Goal: Information Seeking & Learning: Learn about a topic

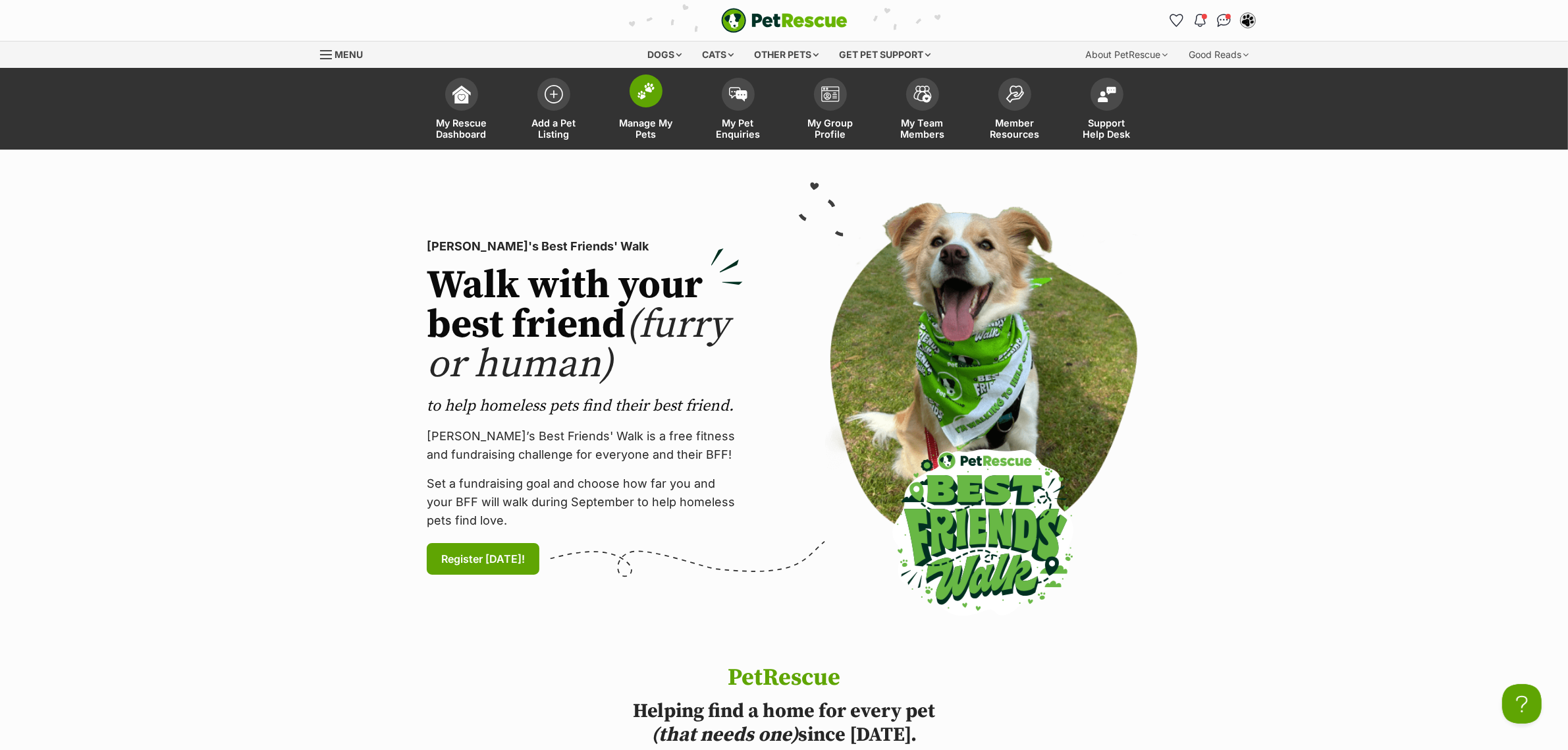
click at [655, 99] on span at bounding box center [646, 91] width 33 height 33
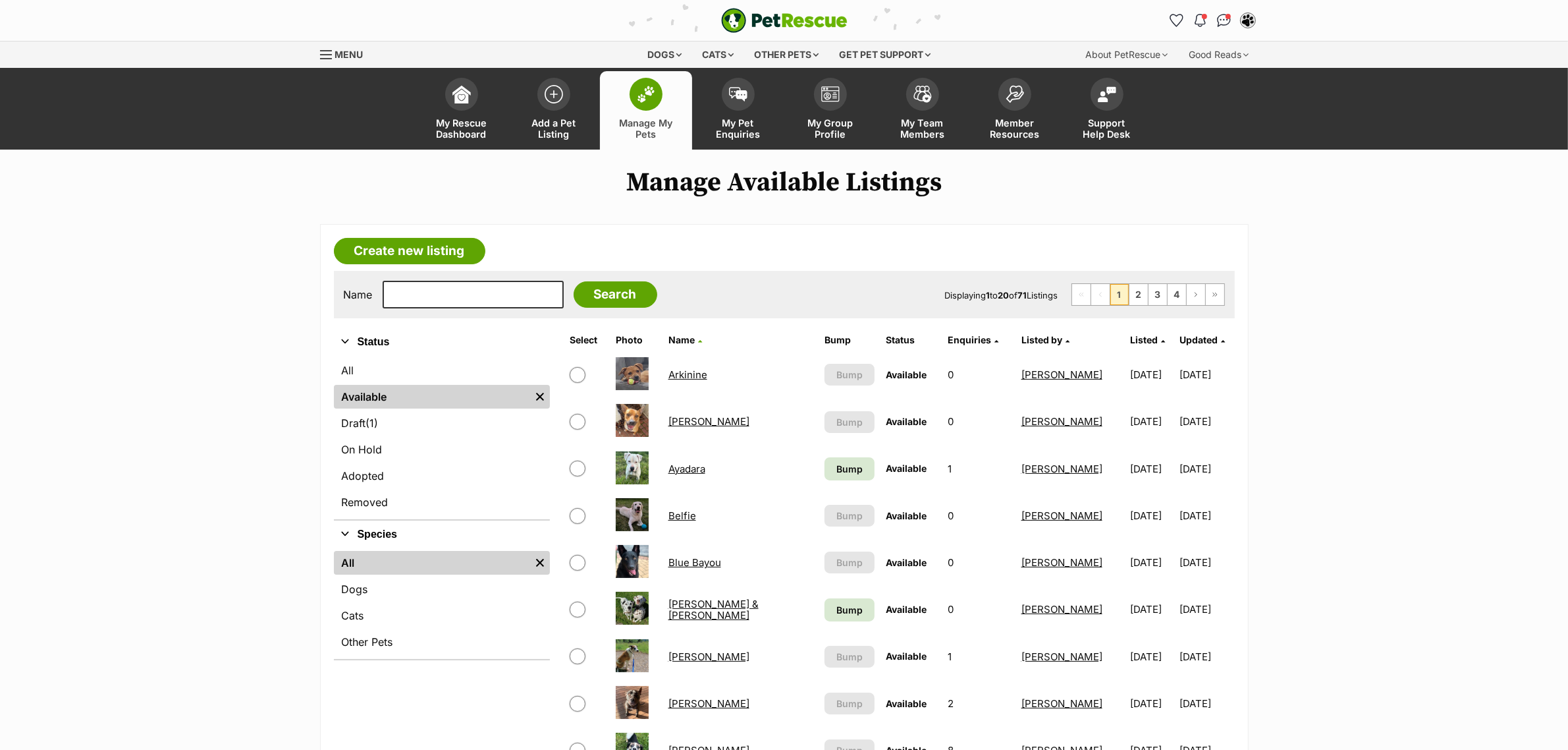
click at [1078, 343] on th "Listed by" at bounding box center [1069, 340] width 107 height 21
click at [1130, 344] on span "Listed" at bounding box center [1144, 339] width 28 height 11
click at [836, 465] on span "Bump" at bounding box center [849, 468] width 26 height 13
click at [1130, 337] on span "Listed" at bounding box center [1144, 339] width 28 height 11
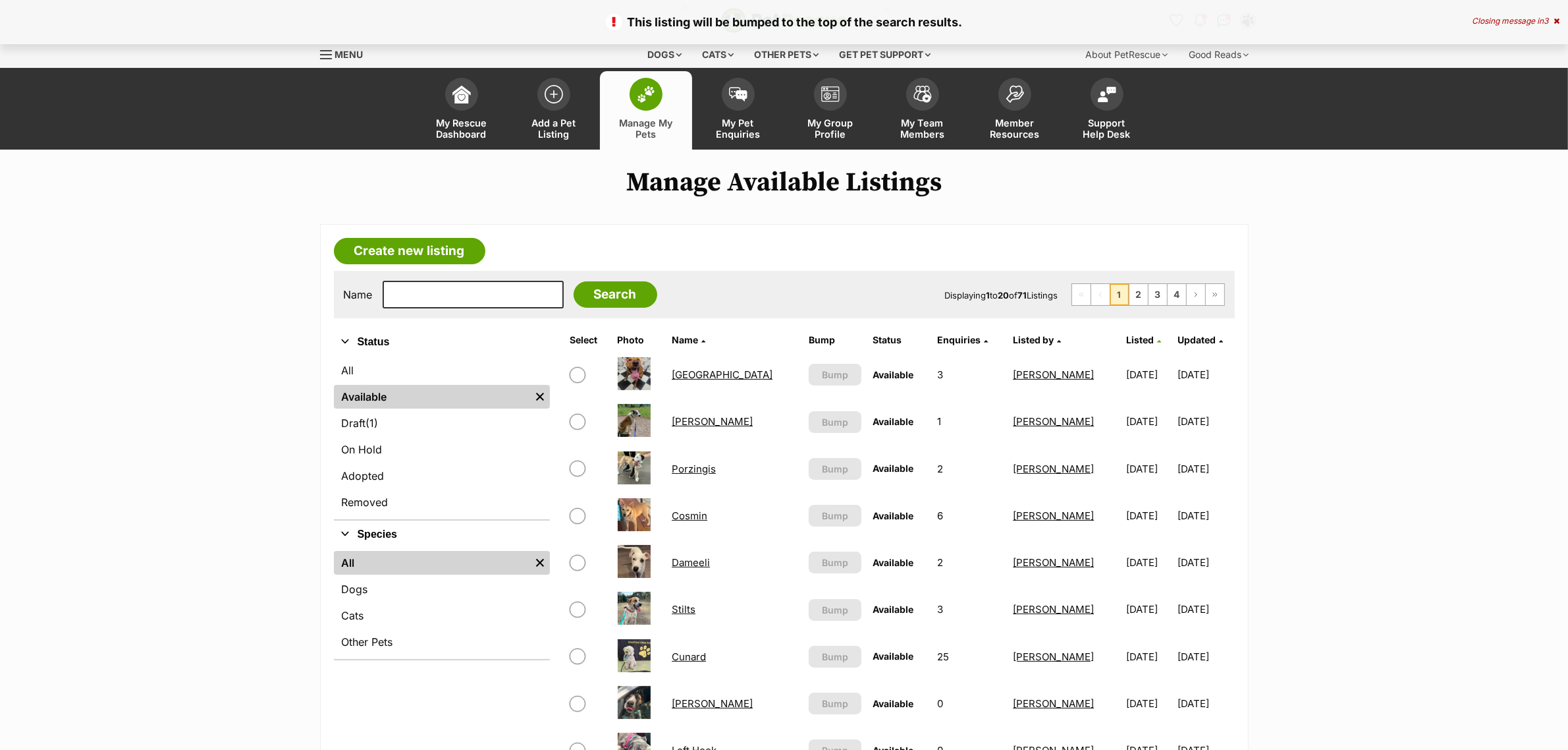
click at [1126, 341] on span "Listed" at bounding box center [1139, 339] width 28 height 11
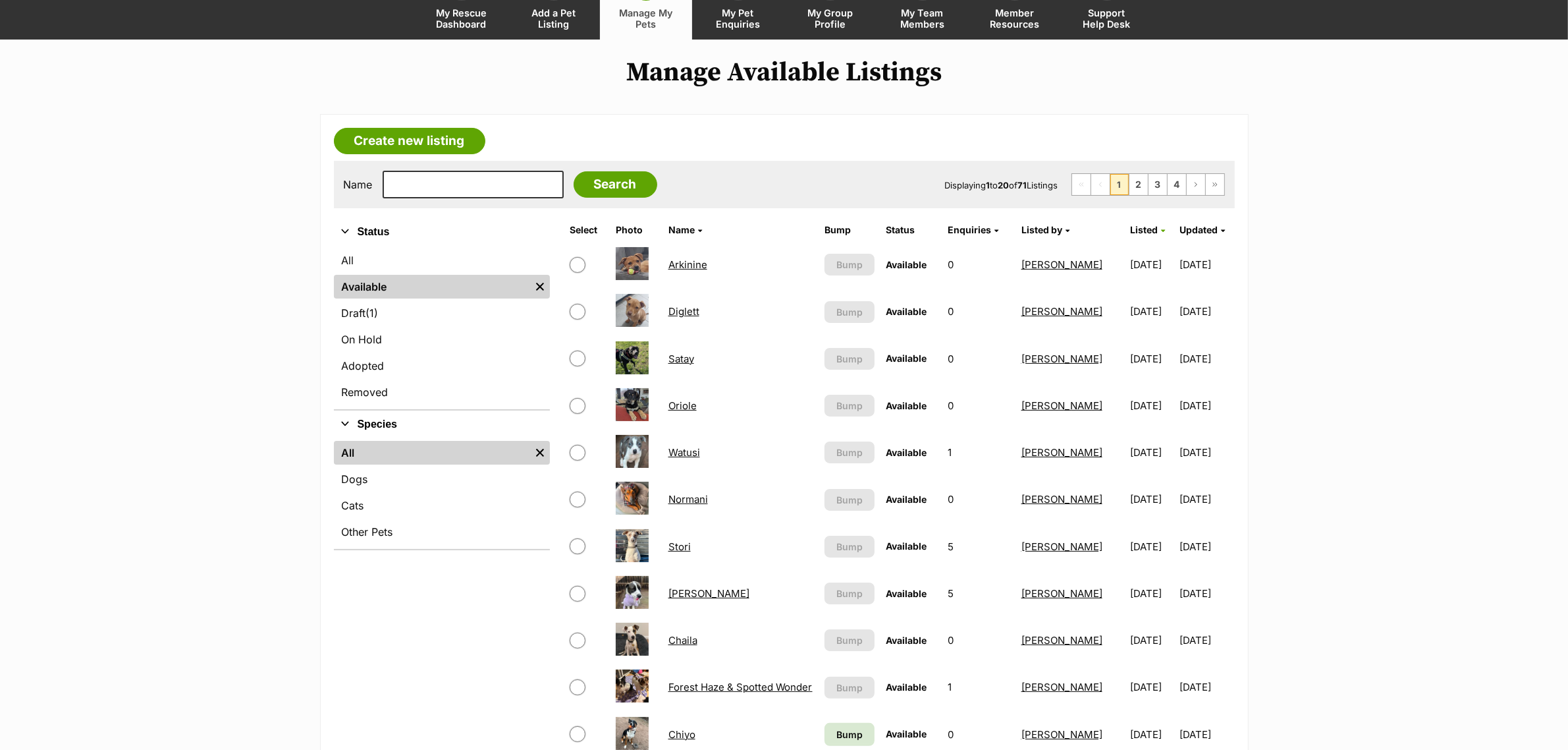
scroll to position [165, 0]
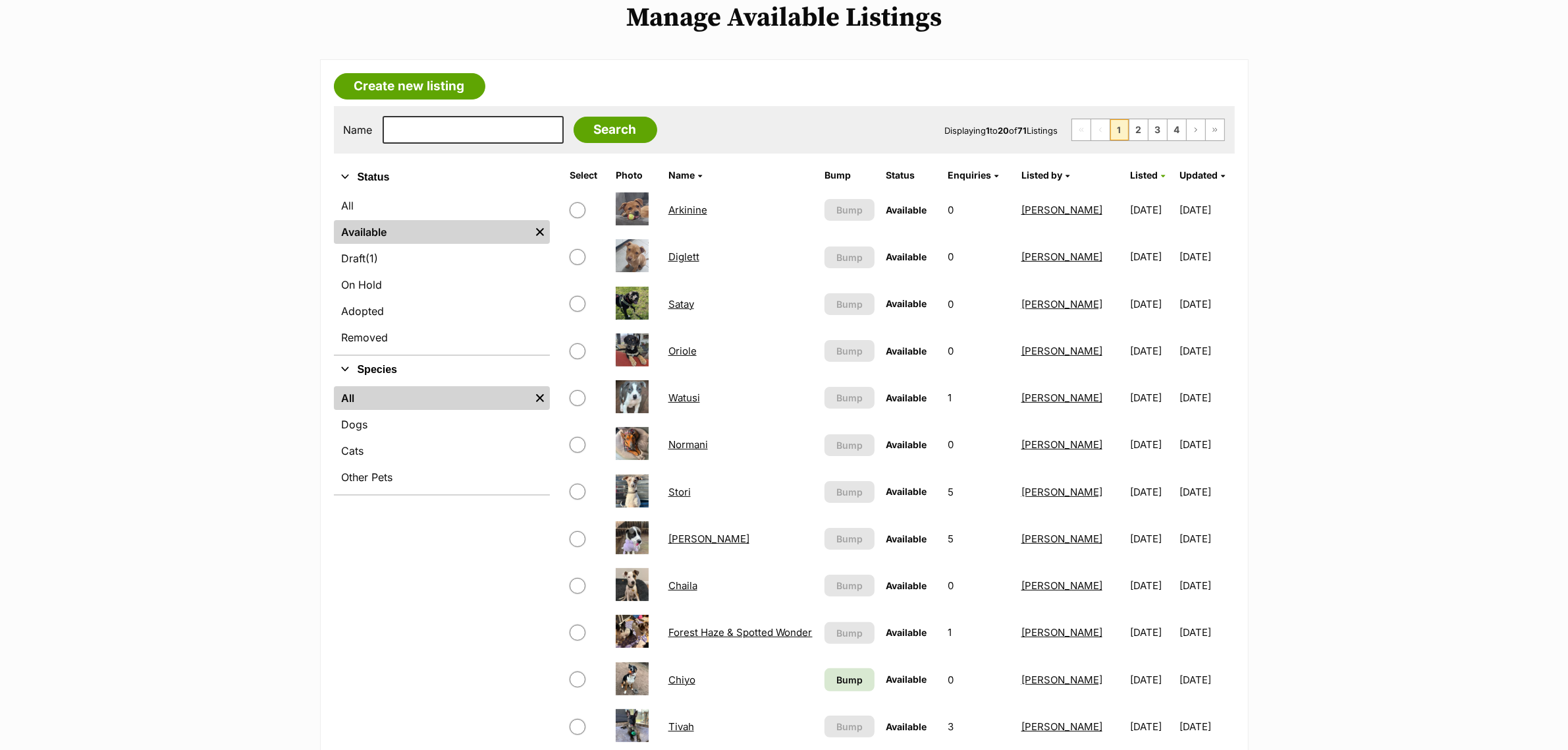
drag, startPoint x: 676, startPoint y: 311, endPoint x: 671, endPoint y: 301, distance: 11.2
click at [848, 673] on span "Bump" at bounding box center [849, 679] width 26 height 13
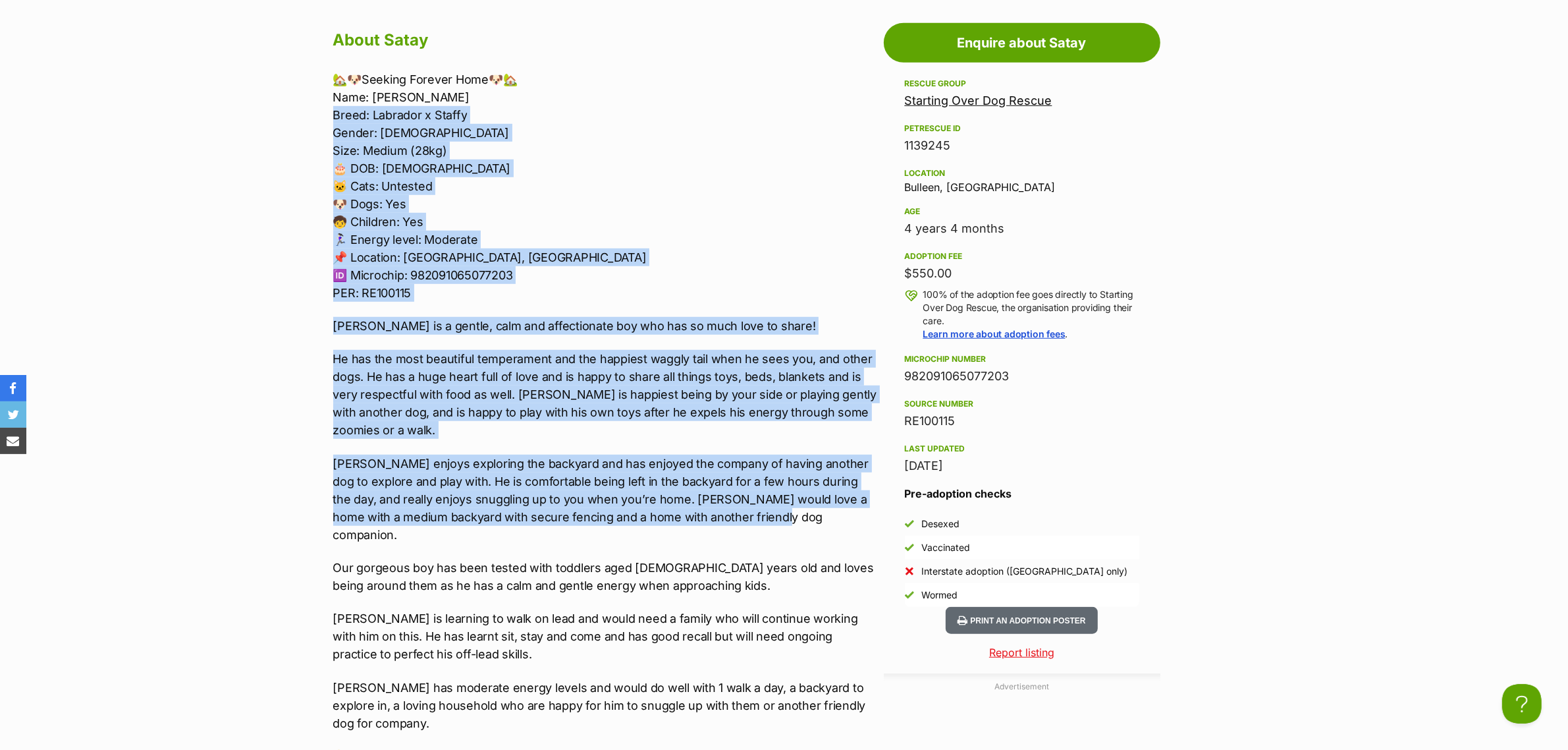
scroll to position [1070, 0]
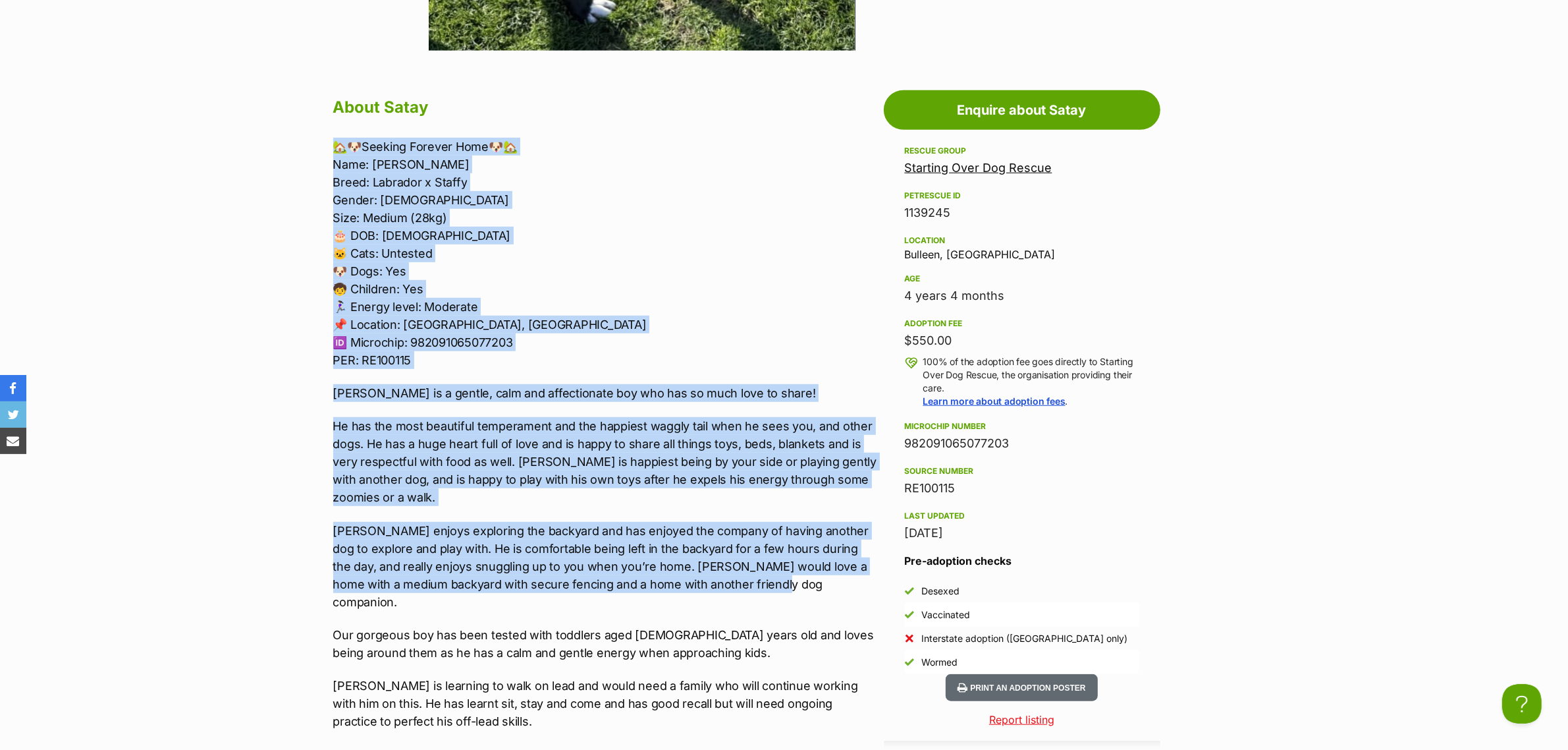
drag, startPoint x: 782, startPoint y: 413, endPoint x: 321, endPoint y: 150, distance: 530.7
copy div "🏡🐶Seeking Forever Home🐶🏡 Name: Satay Breed: Labrador x Staffy Gender: Male Size…"
click at [390, 163] on p "🏡🐶Seeking Forever Home🐶🏡 Name: Satay Breed: Labrador x Staffy Gender: Male Size…" at bounding box center [605, 254] width 544 height 232
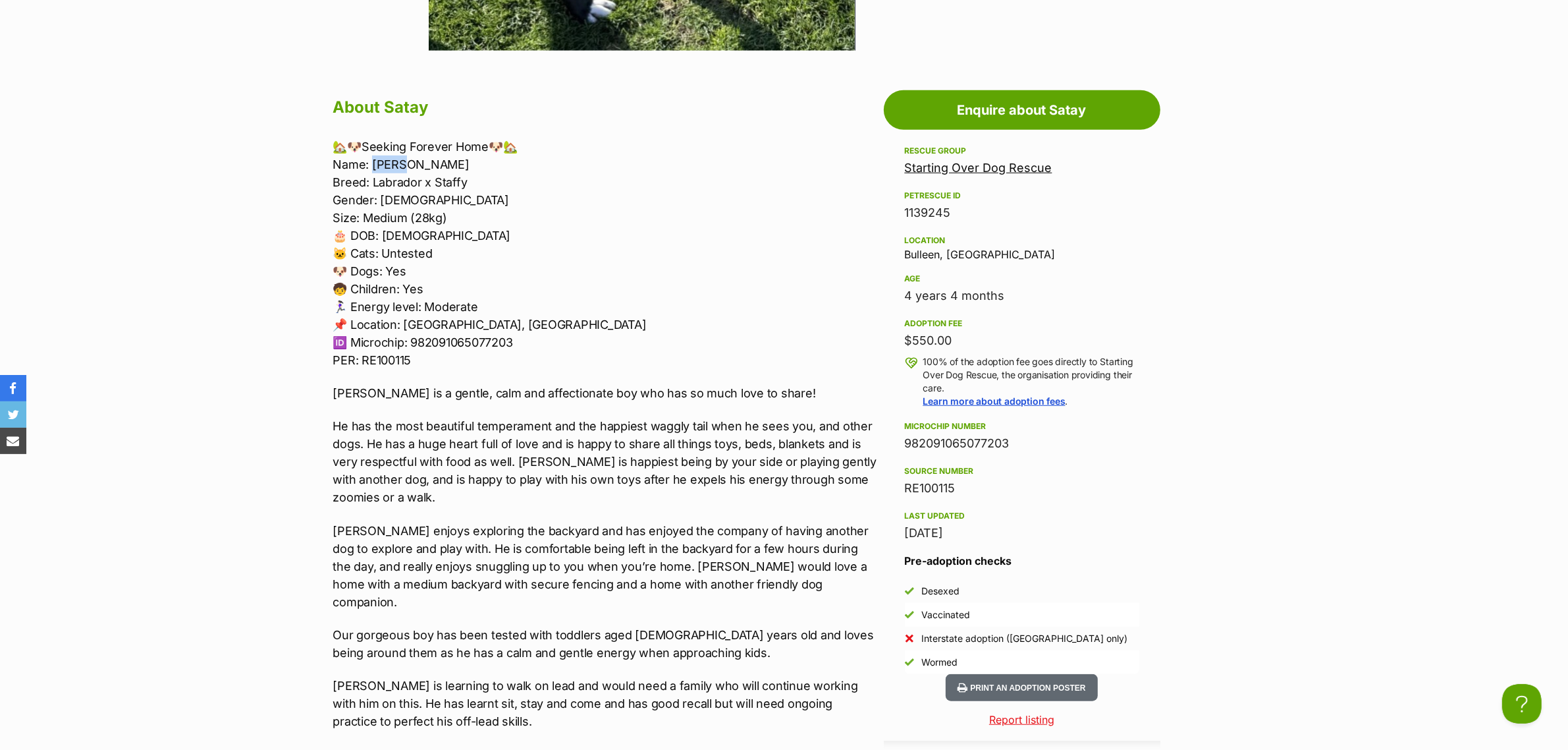
click at [390, 163] on p "🏡🐶Seeking Forever Home🐶🏡 Name: Satay Breed: Labrador x Staffy Gender: Male Size…" at bounding box center [605, 254] width 544 height 232
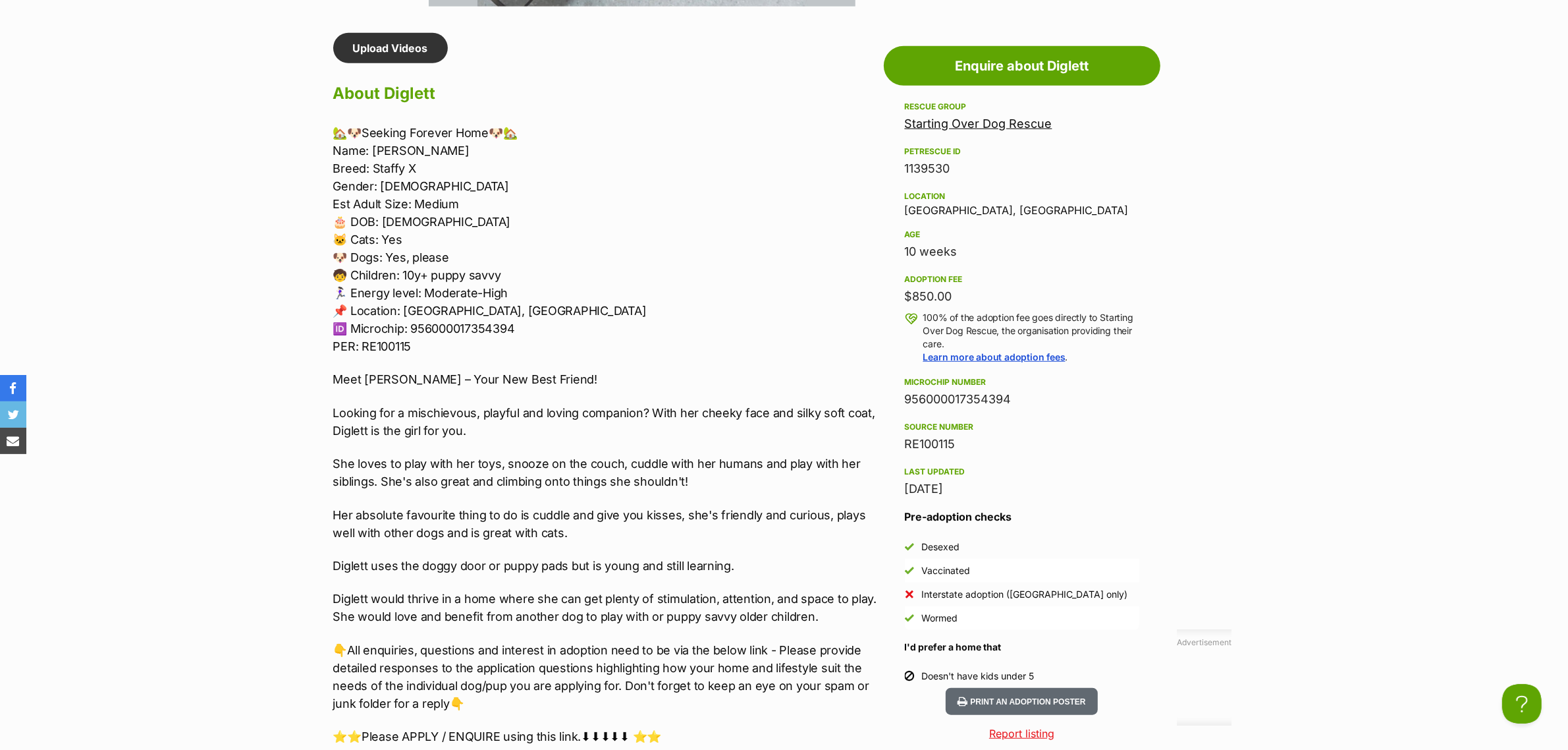
scroll to position [1070, 0]
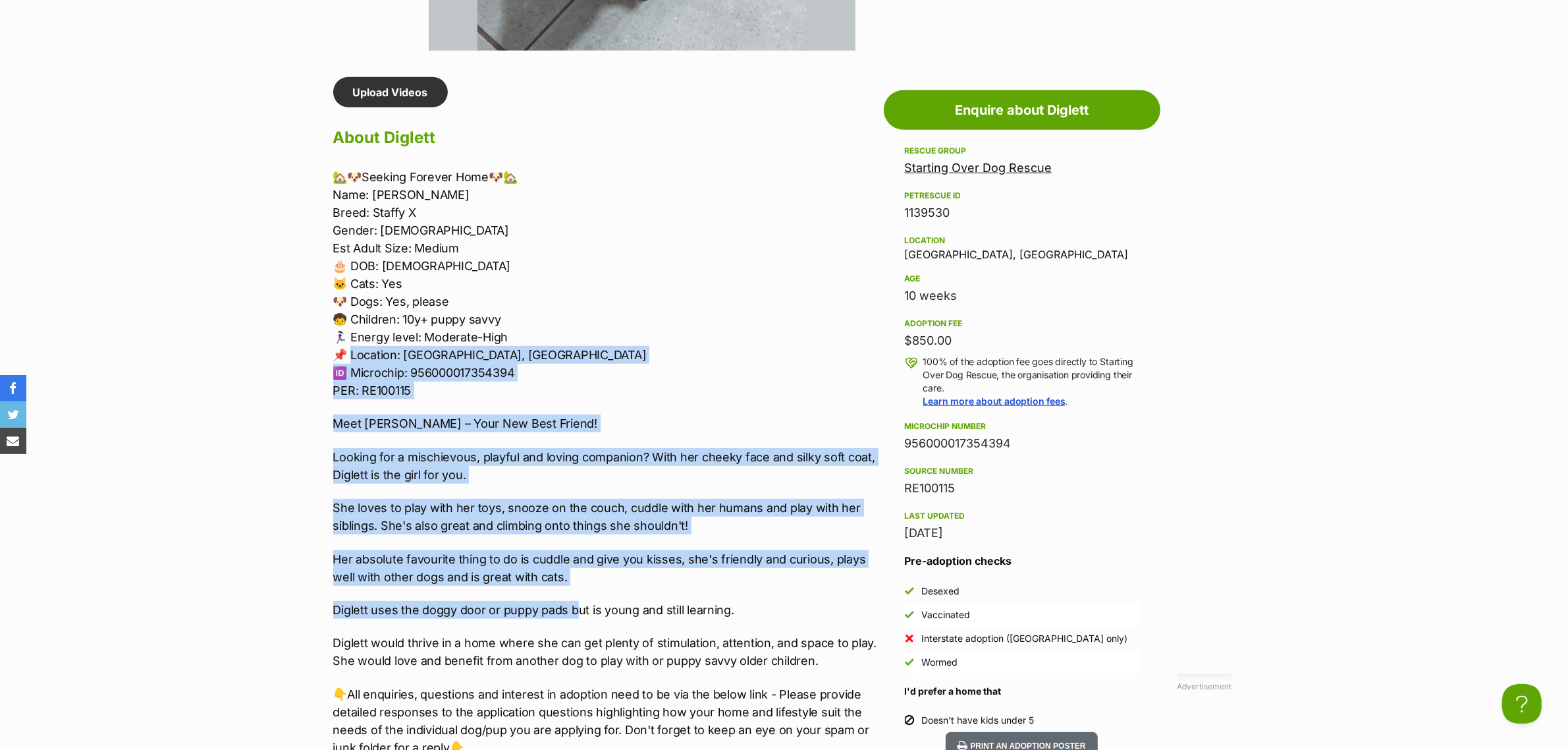
drag, startPoint x: 575, startPoint y: 585, endPoint x: 353, endPoint y: 349, distance: 324.0
click at [353, 349] on div "🏡🐶Seeking Forever Home🐶🏡 Name: Diglett Breed: Staffy X Gender: [DEMOGRAPHIC_DAT…" at bounding box center [605, 512] width 544 height 688
click at [515, 531] on p "She loves to play with her toys, snooze on the couch, cuddle with her humans an…" at bounding box center [605, 516] width 544 height 36
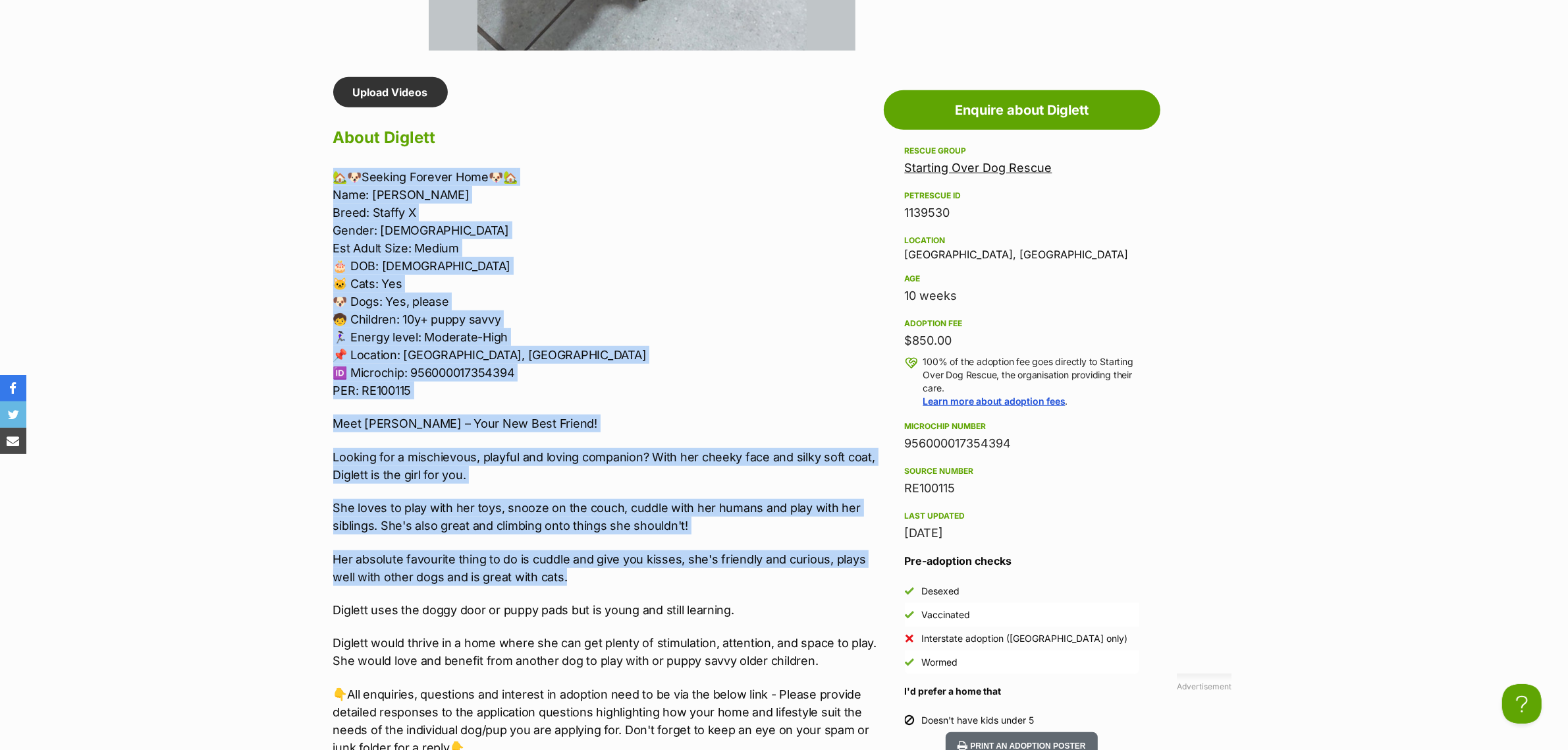
drag, startPoint x: 597, startPoint y: 573, endPoint x: 297, endPoint y: 175, distance: 498.4
click at [297, 175] on section "Starting Over Dog Rescue A member of PetRescue since 2012 🎉 TOTAL PETS LISTED 7…" at bounding box center [784, 222] width 1568 height 2287
copy div "🏡🐶Seeking Forever Home🐶🏡 Name: Diglett Breed: Staffy X Gender: Female Est Adult…"
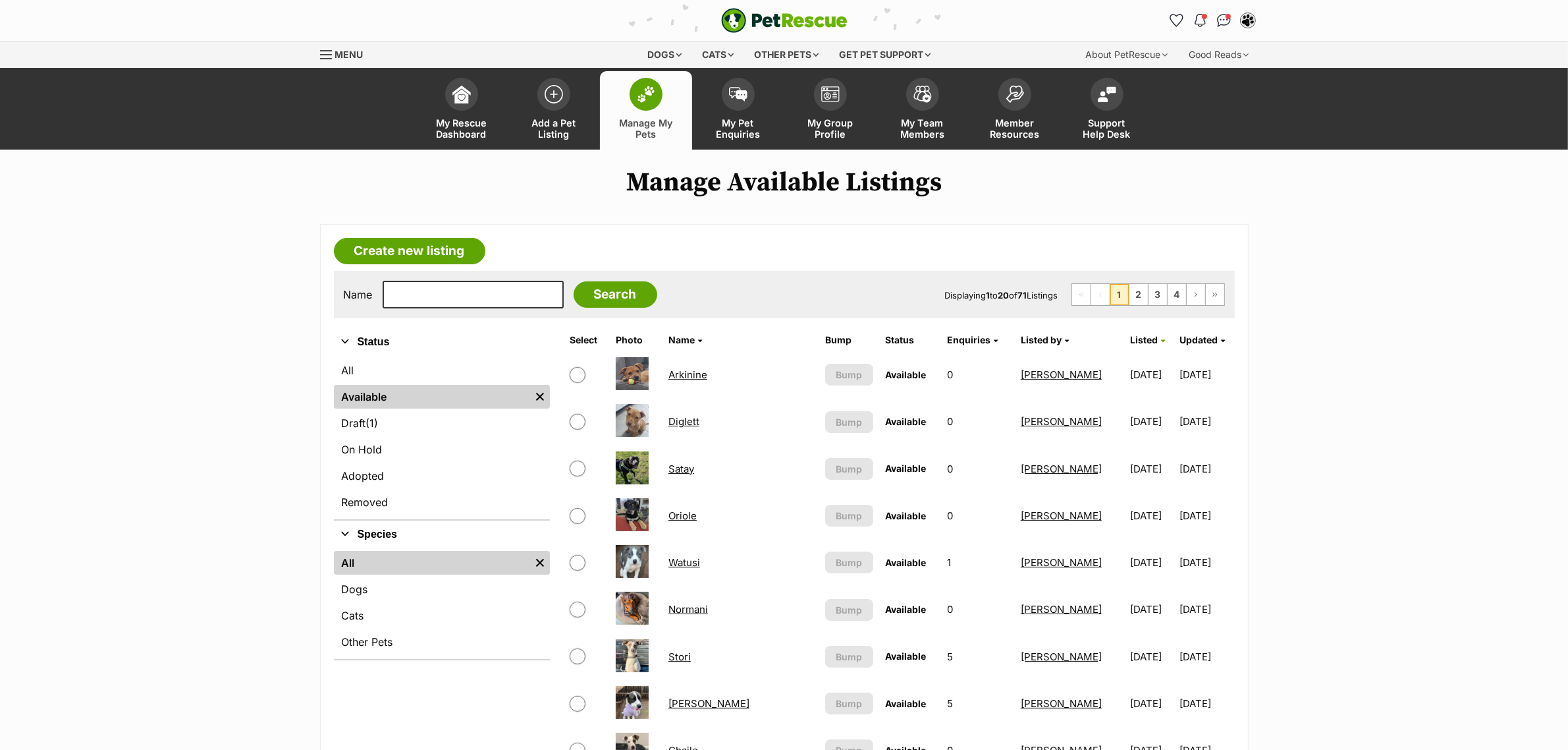
click at [682, 378] on link "Arkinine" at bounding box center [688, 375] width 39 height 13
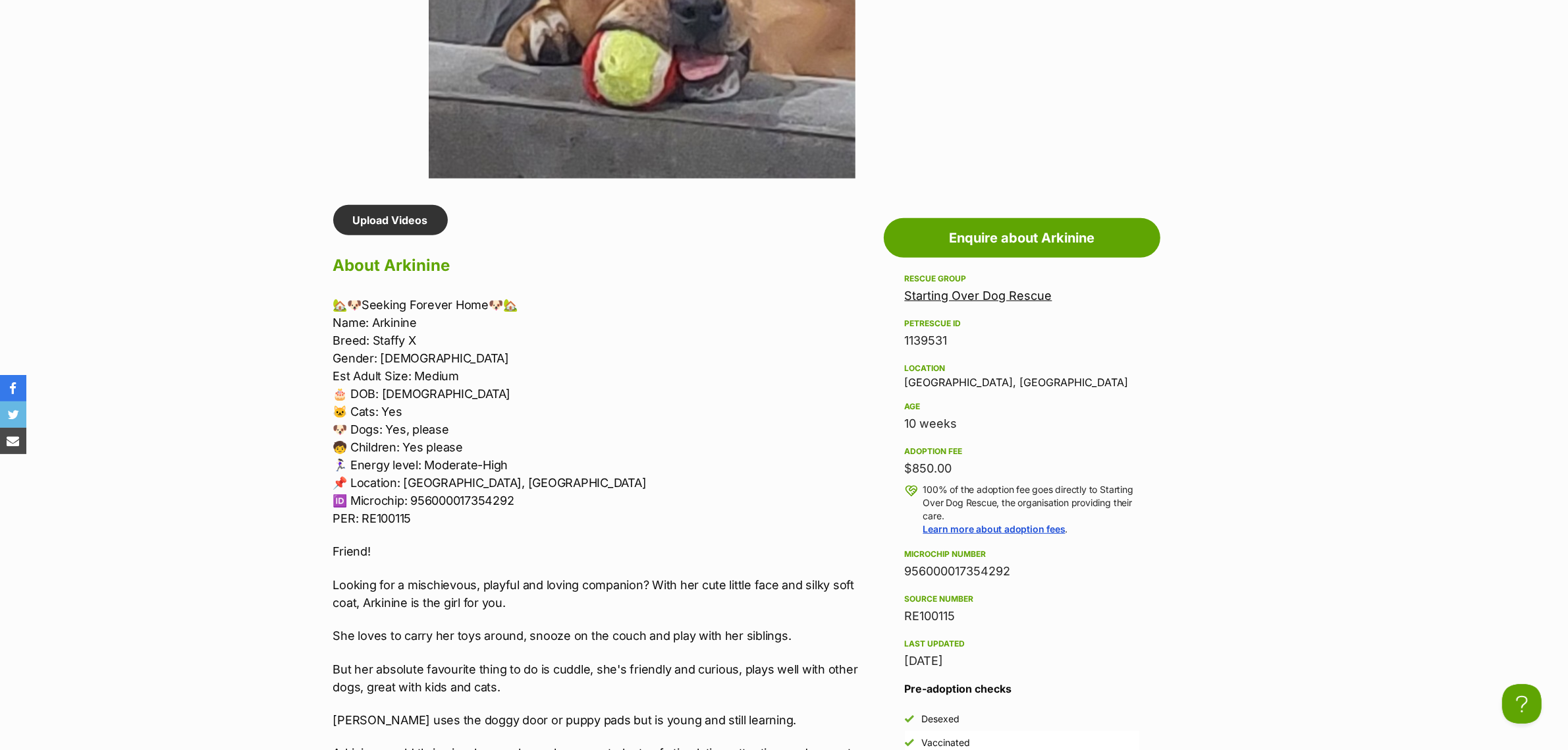
scroll to position [988, 0]
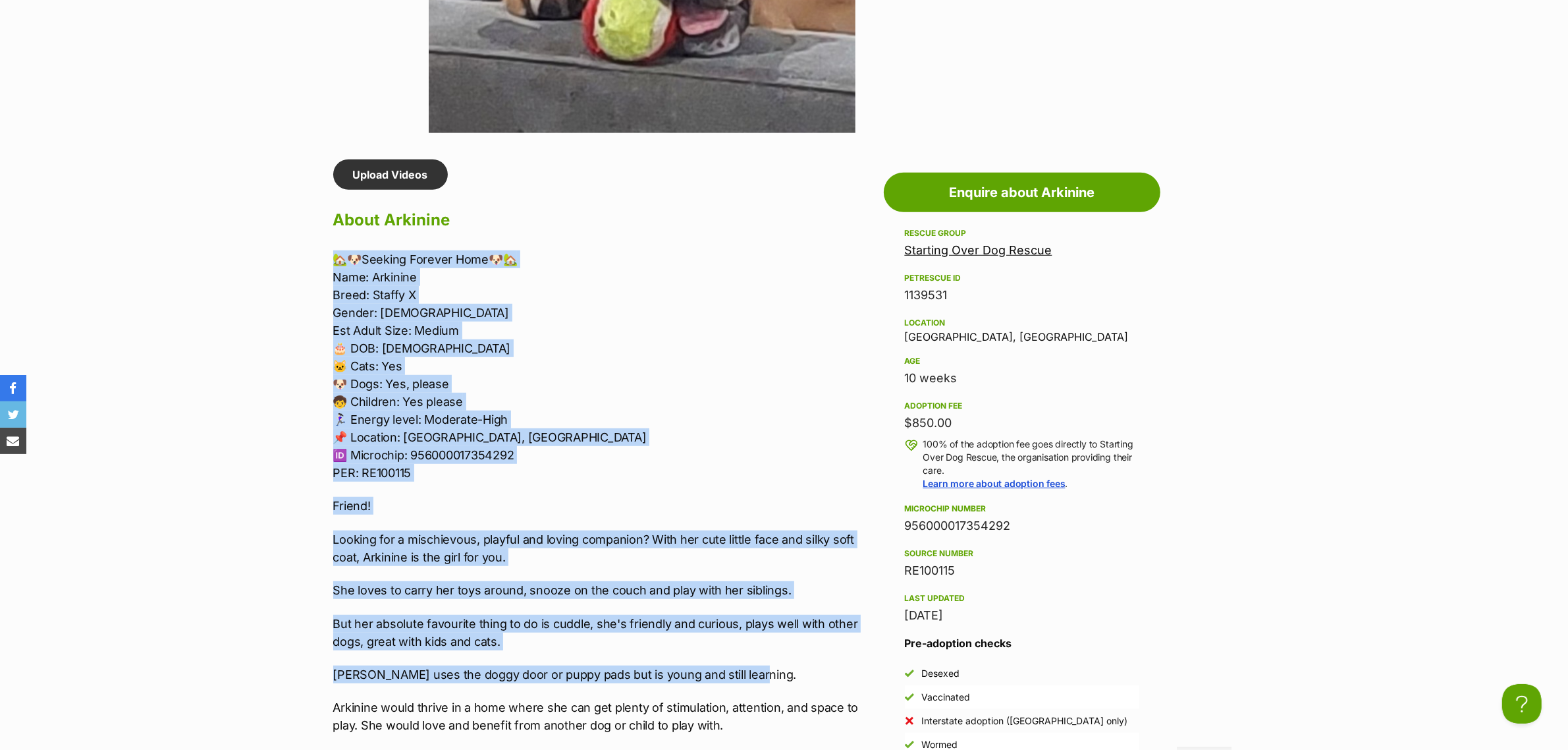
drag, startPoint x: 744, startPoint y: 669, endPoint x: 318, endPoint y: 252, distance: 596.1
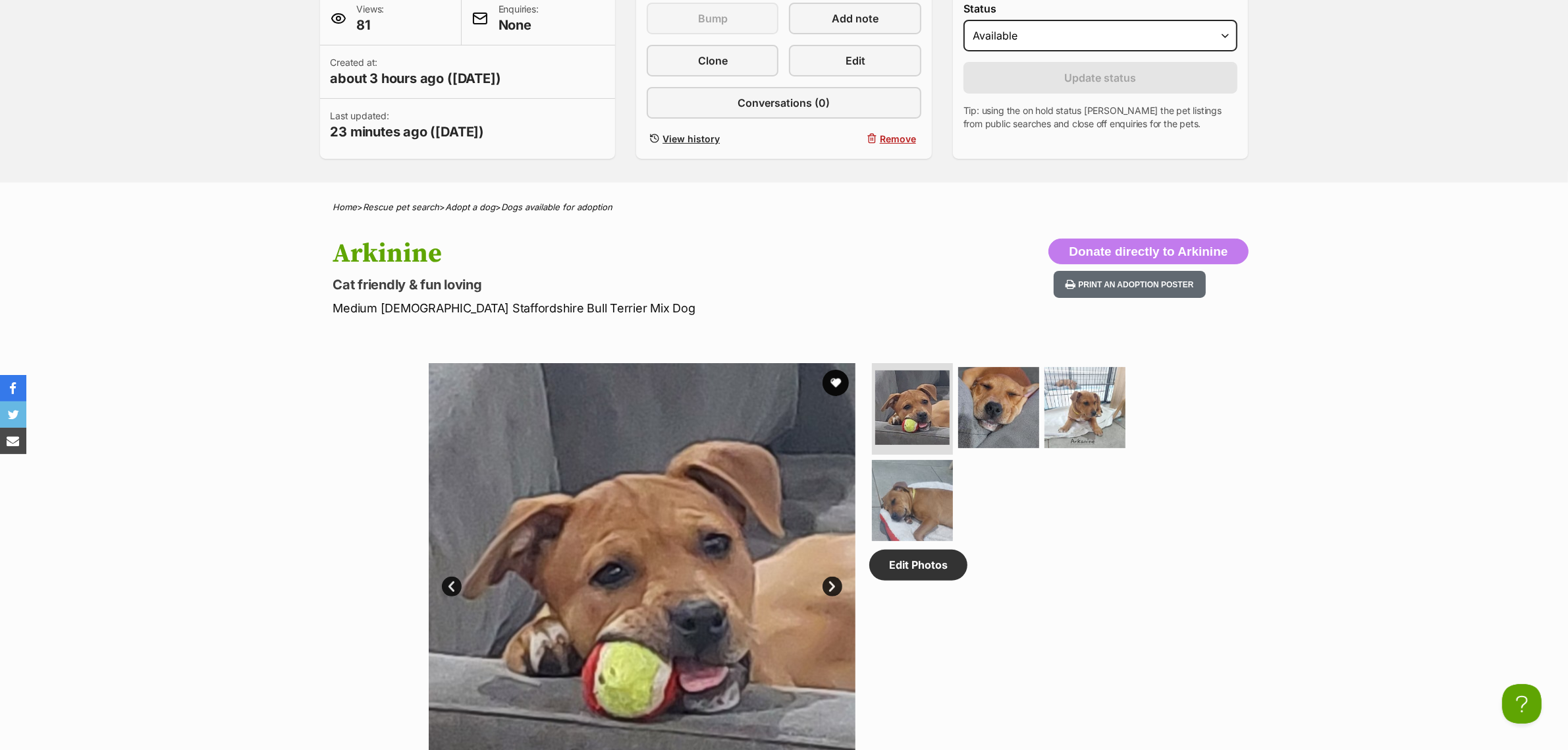
scroll to position [330, 0]
